Goal: Share content: Share content

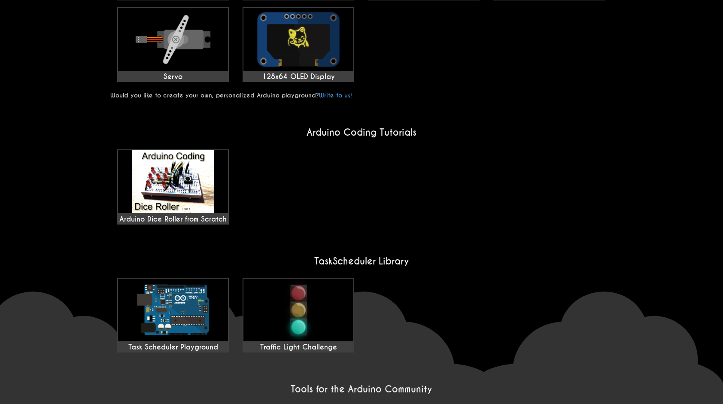
scroll to position [558, 0]
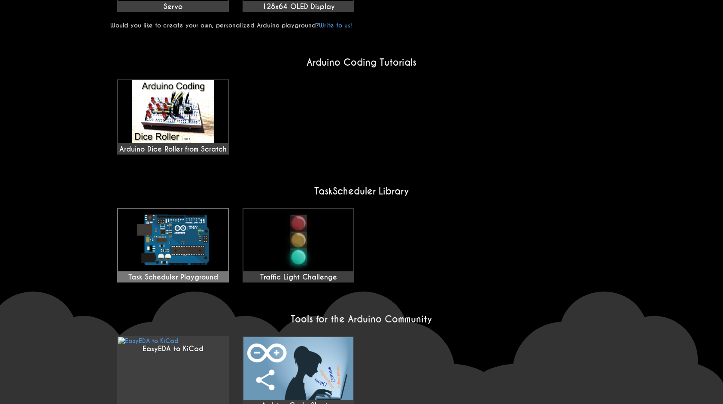
click at [199, 237] on img at bounding box center [173, 240] width 110 height 63
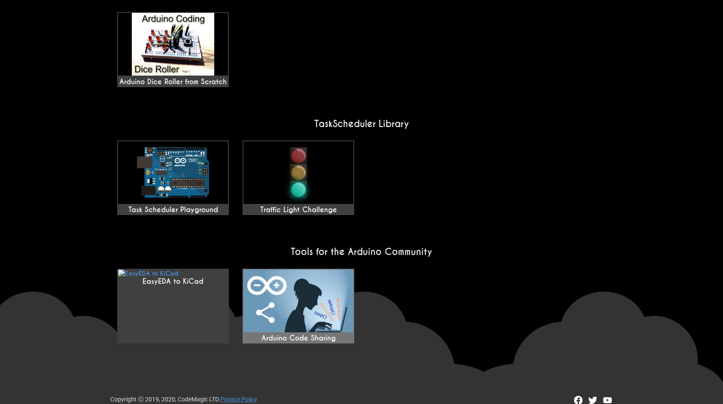
scroll to position [578, 0]
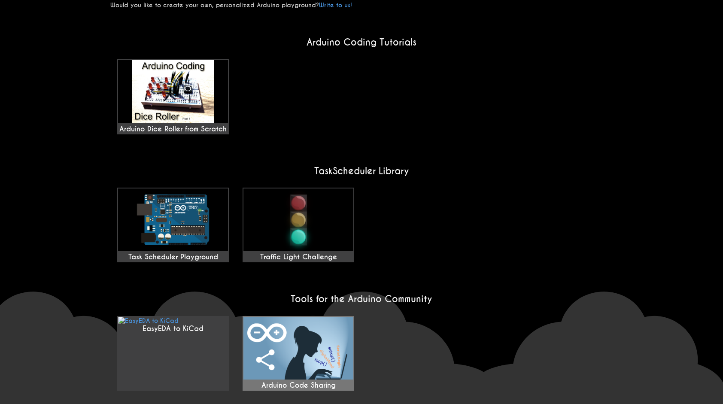
click at [306, 317] on img at bounding box center [298, 348] width 110 height 63
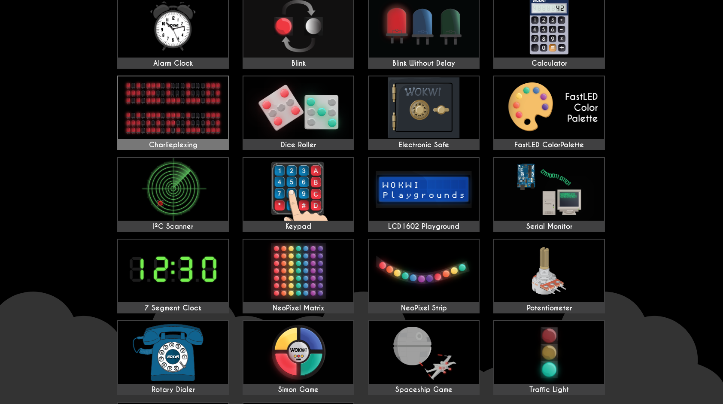
scroll to position [0, 0]
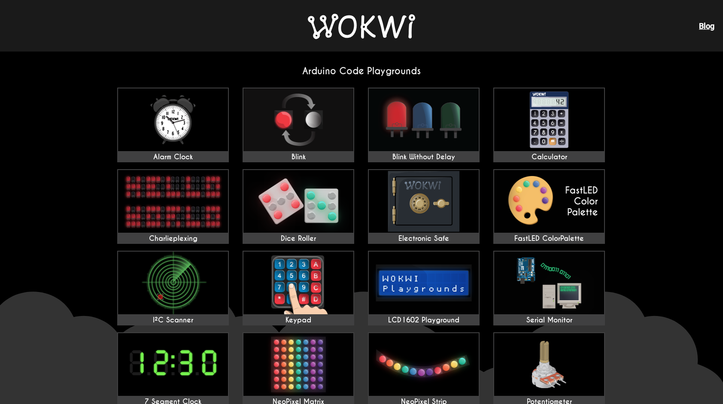
click at [338, 33] on img at bounding box center [361, 26] width 107 height 25
click at [333, 20] on img at bounding box center [361, 26] width 107 height 25
click at [333, 21] on img at bounding box center [361, 26] width 107 height 25
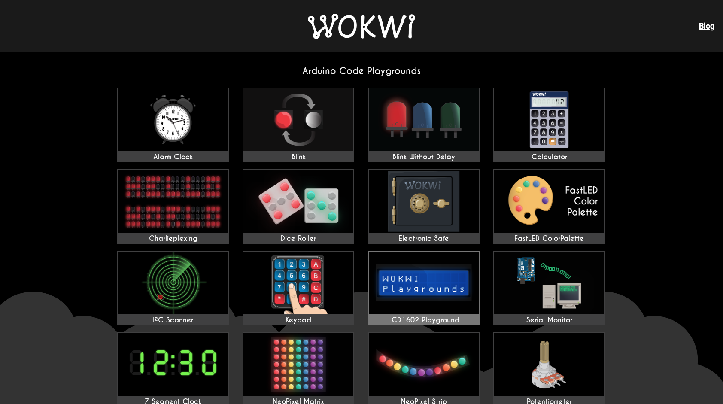
click at [426, 306] on img at bounding box center [424, 283] width 110 height 63
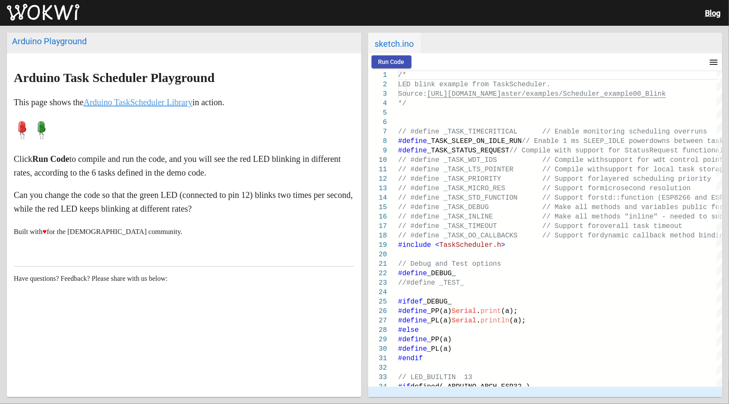
click at [388, 58] on span "Run Code" at bounding box center [392, 61] width 26 height 7
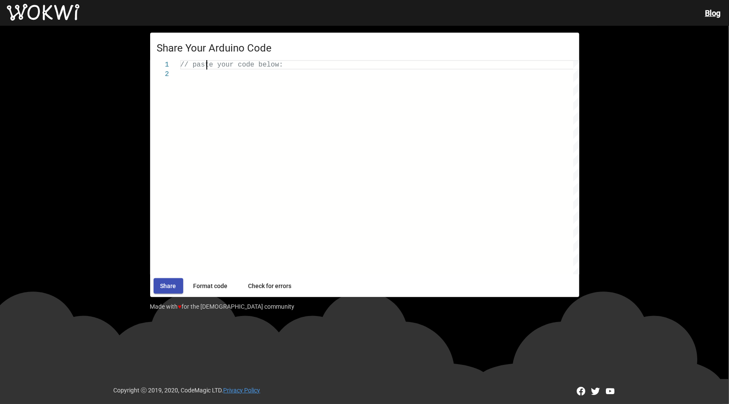
click at [642, 39] on div "Share Your Arduino Code 1 2 // paste your code below: // paste your code below:…" at bounding box center [364, 196] width 729 height 340
click at [166, 282] on button "Share" at bounding box center [169, 285] width 30 height 15
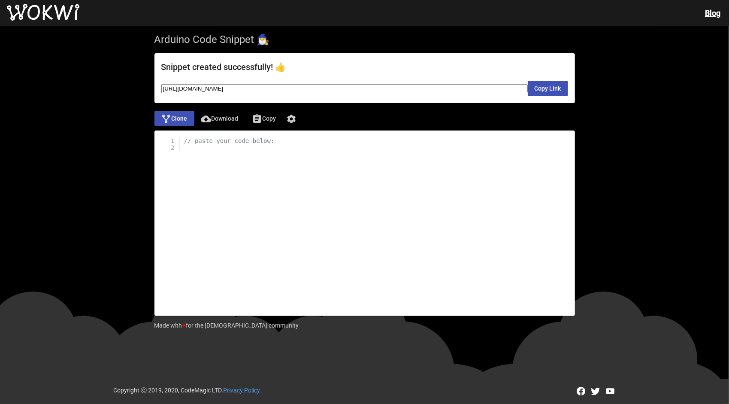
click at [592, 79] on div "Arduino Code Snippet 🧙‍♂️ Snippet created successfully! 👍 https://wokwi.com/sha…" at bounding box center [364, 196] width 729 height 340
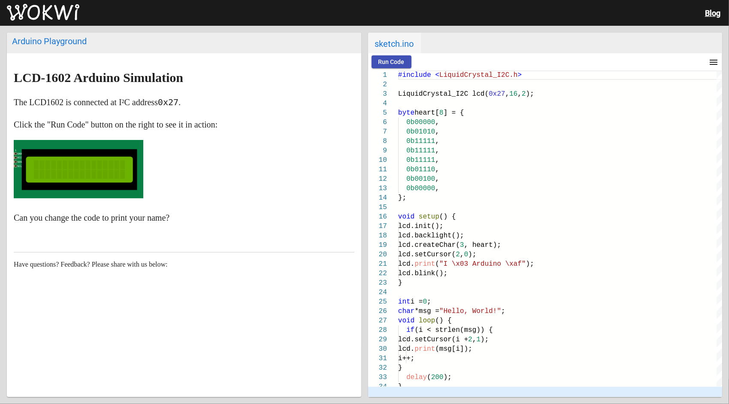
click at [398, 63] on span "Run Code" at bounding box center [392, 61] width 26 height 7
